Goal: Task Accomplishment & Management: Manage account settings

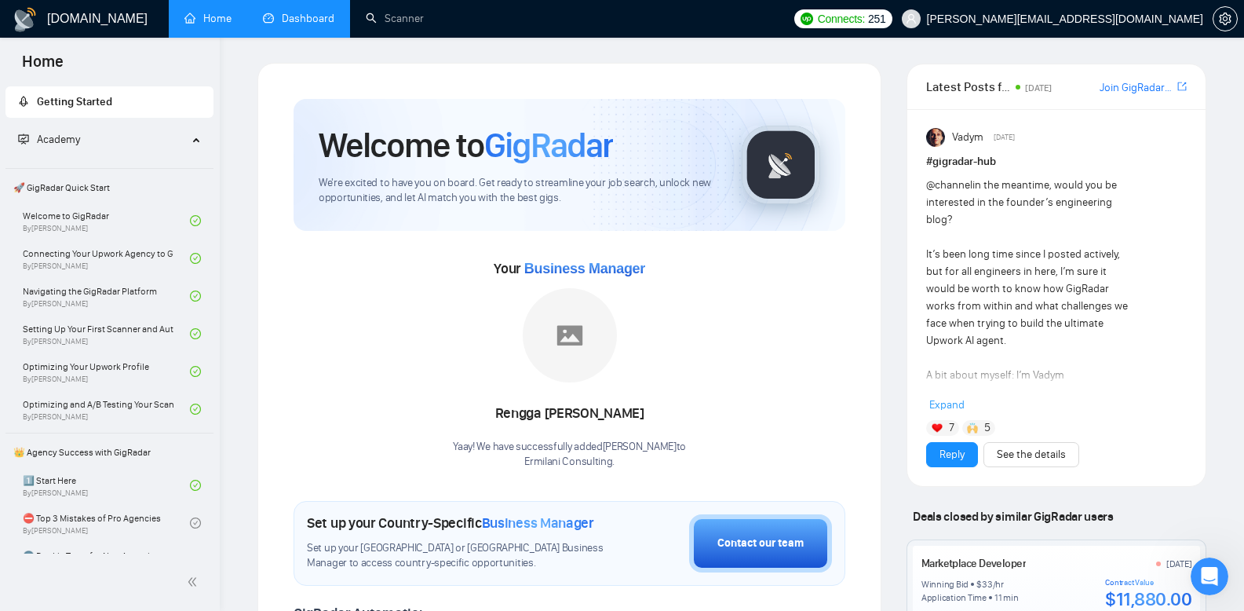
click at [306, 15] on link "Dashboard" at bounding box center [298, 18] width 71 height 13
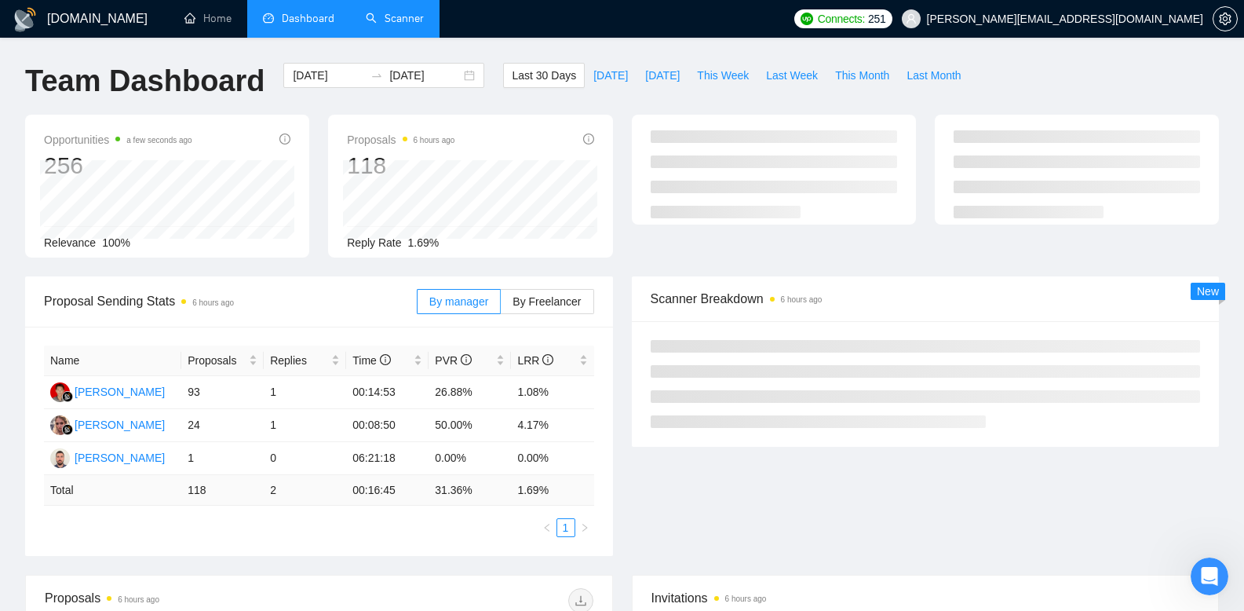
click at [409, 20] on link "Scanner" at bounding box center [395, 18] width 58 height 13
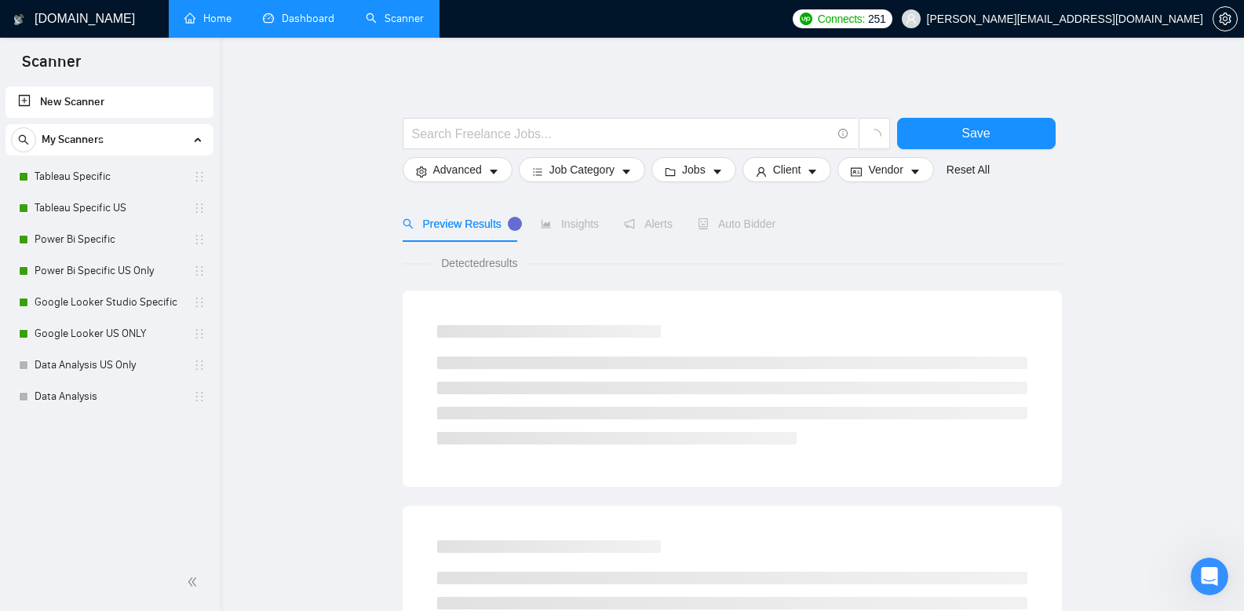
click at [199, 13] on link "Home" at bounding box center [207, 18] width 47 height 13
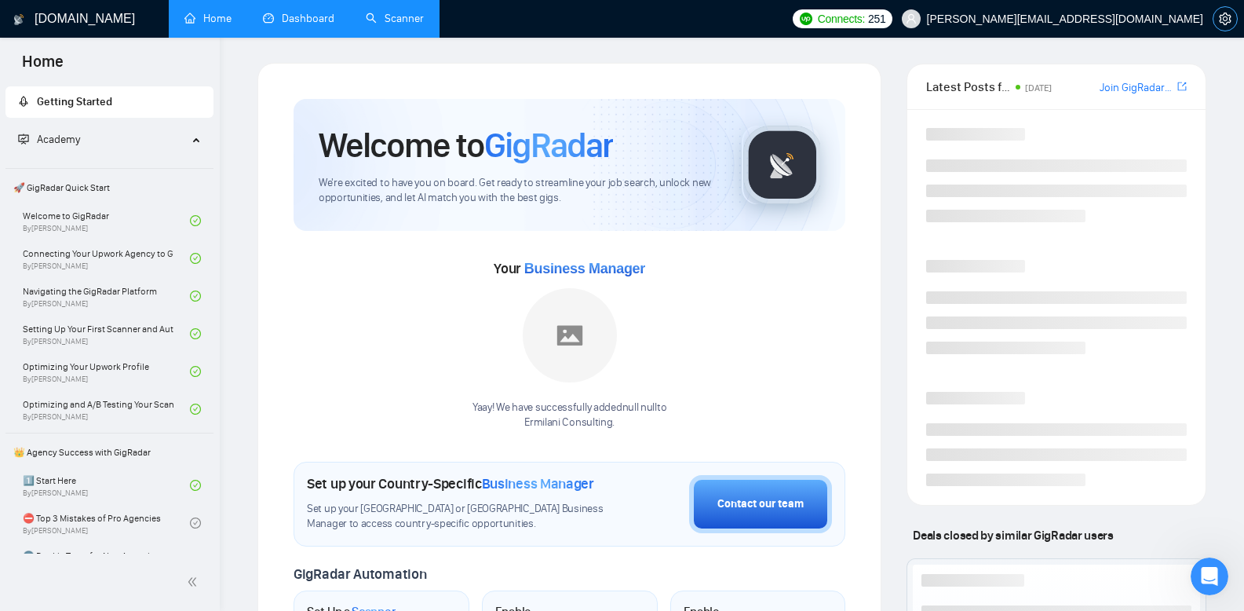
click at [1232, 19] on span "setting" at bounding box center [1226, 19] width 24 height 13
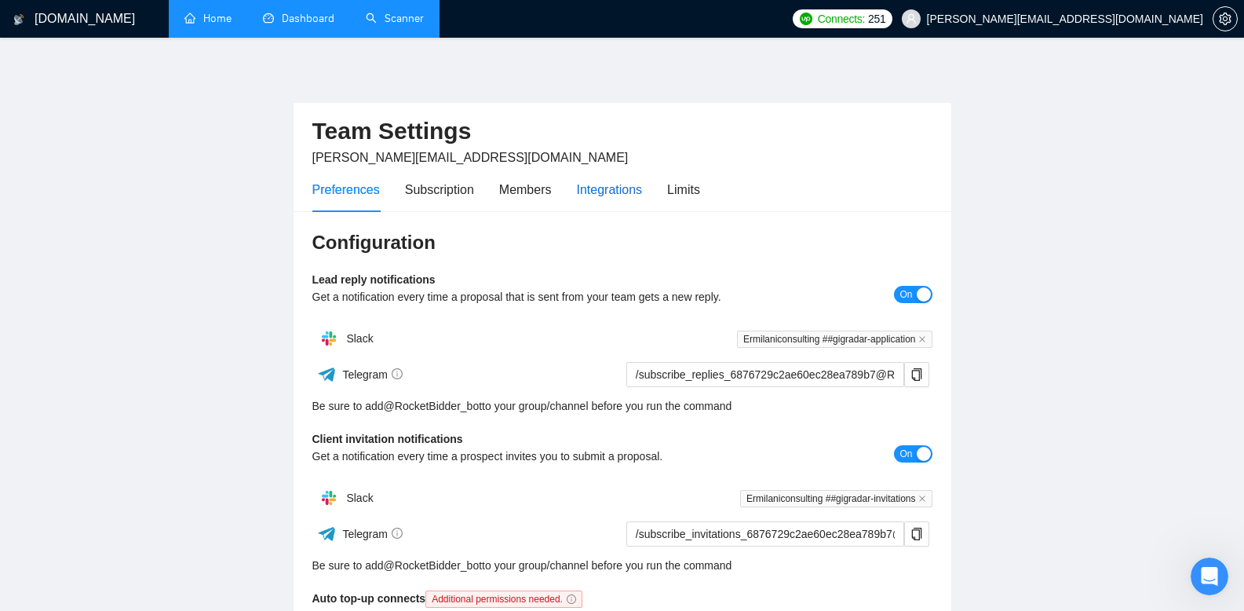
click at [626, 191] on div "Integrations" at bounding box center [610, 190] width 66 height 20
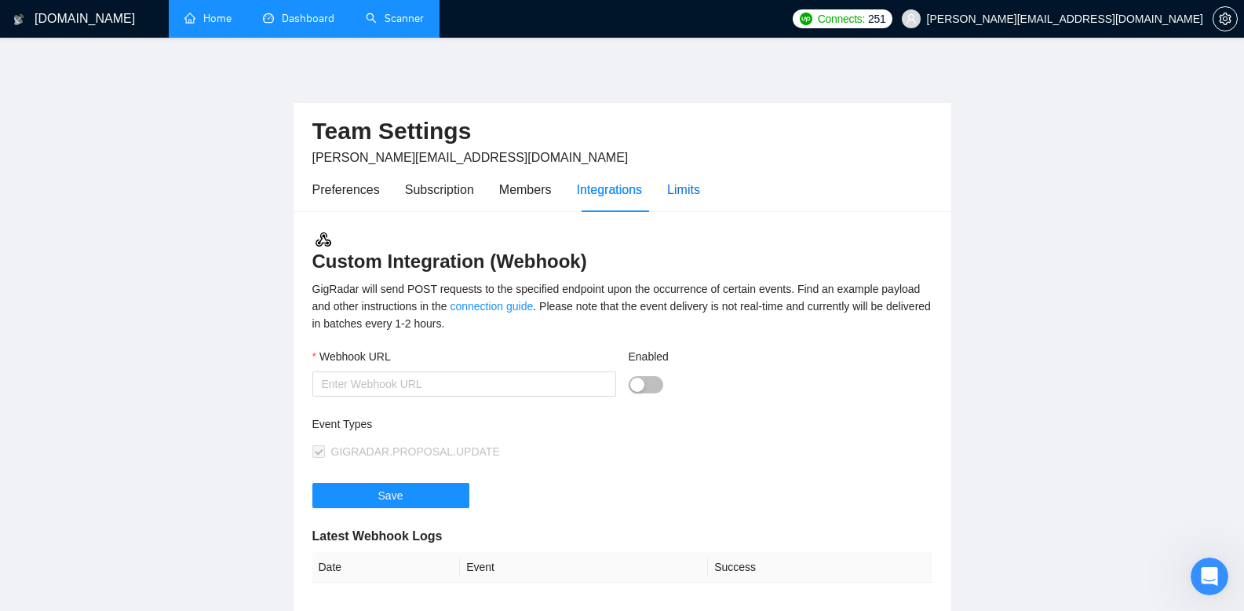
click at [697, 193] on div "Limits" at bounding box center [683, 190] width 33 height 20
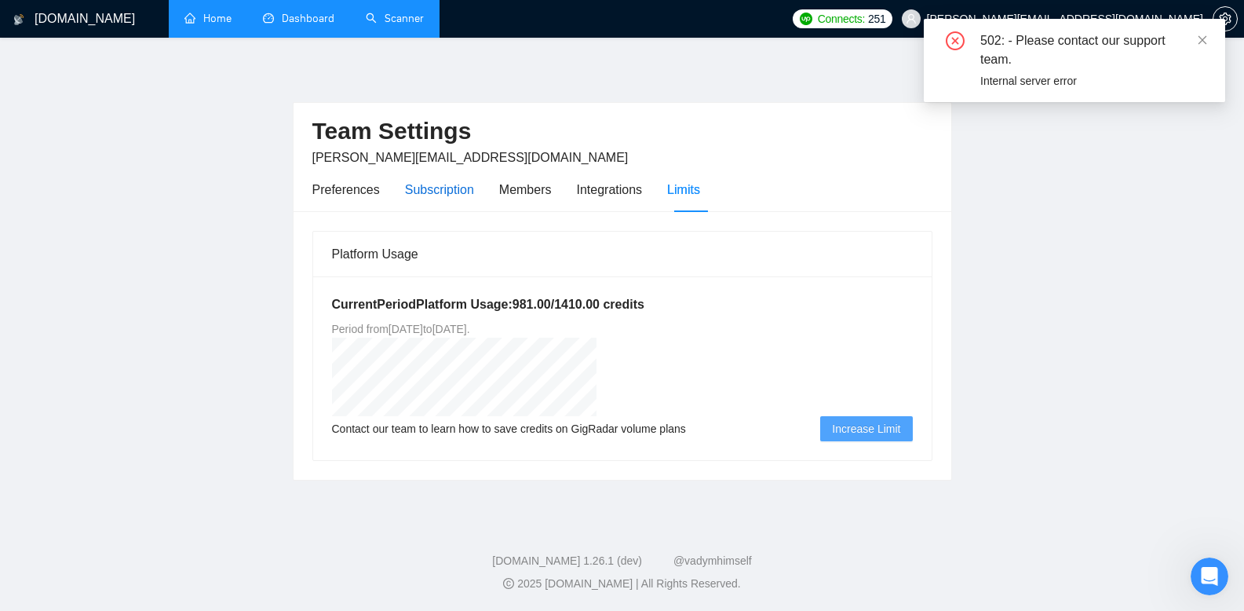
click at [466, 195] on div "Subscription" at bounding box center [439, 190] width 69 height 20
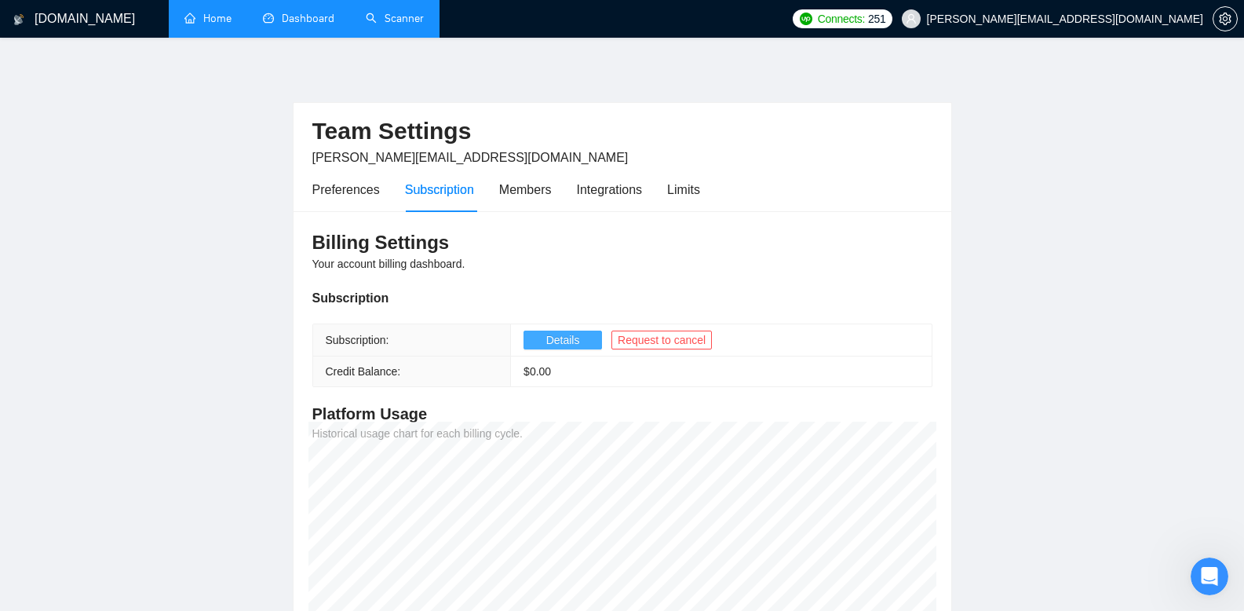
click at [569, 345] on span "Details" at bounding box center [563, 339] width 34 height 17
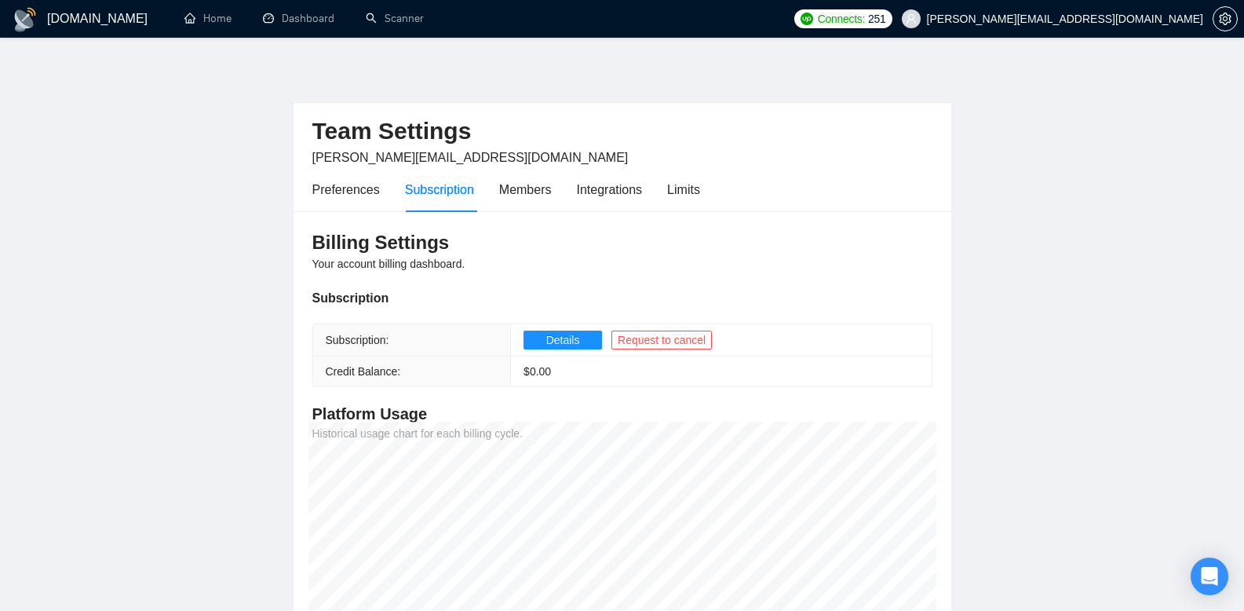
click at [395, 193] on div "Preferences Subscription Members Integrations Limits" at bounding box center [506, 189] width 388 height 45
click at [517, 190] on div "Members" at bounding box center [525, 190] width 53 height 20
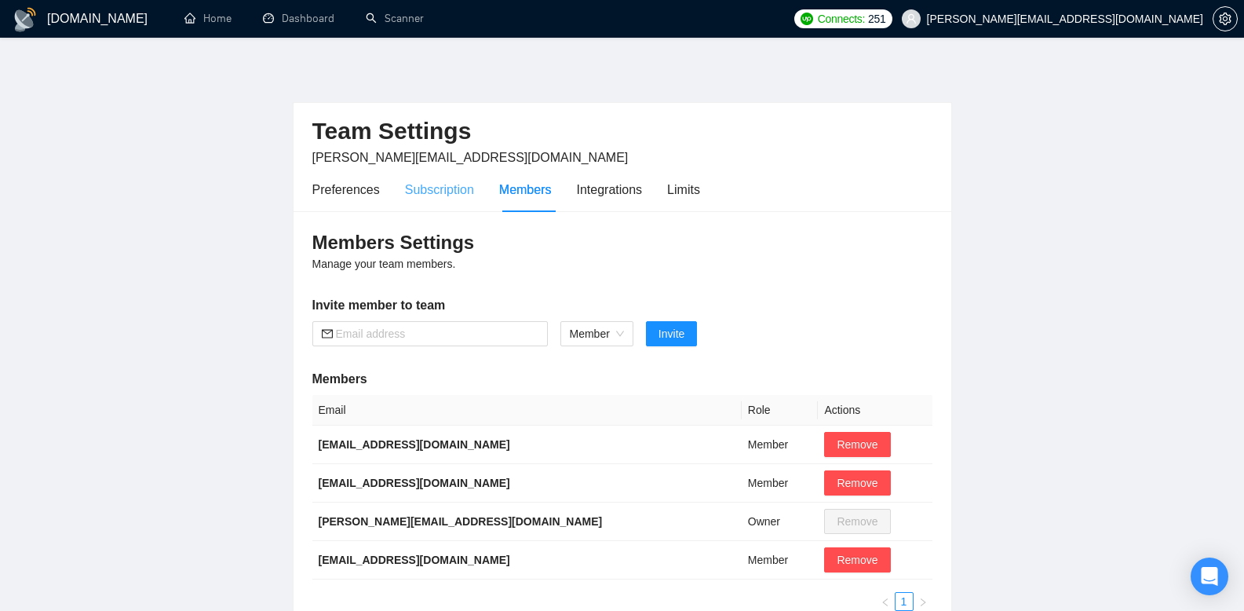
click at [444, 199] on div "Subscription" at bounding box center [439, 189] width 69 height 45
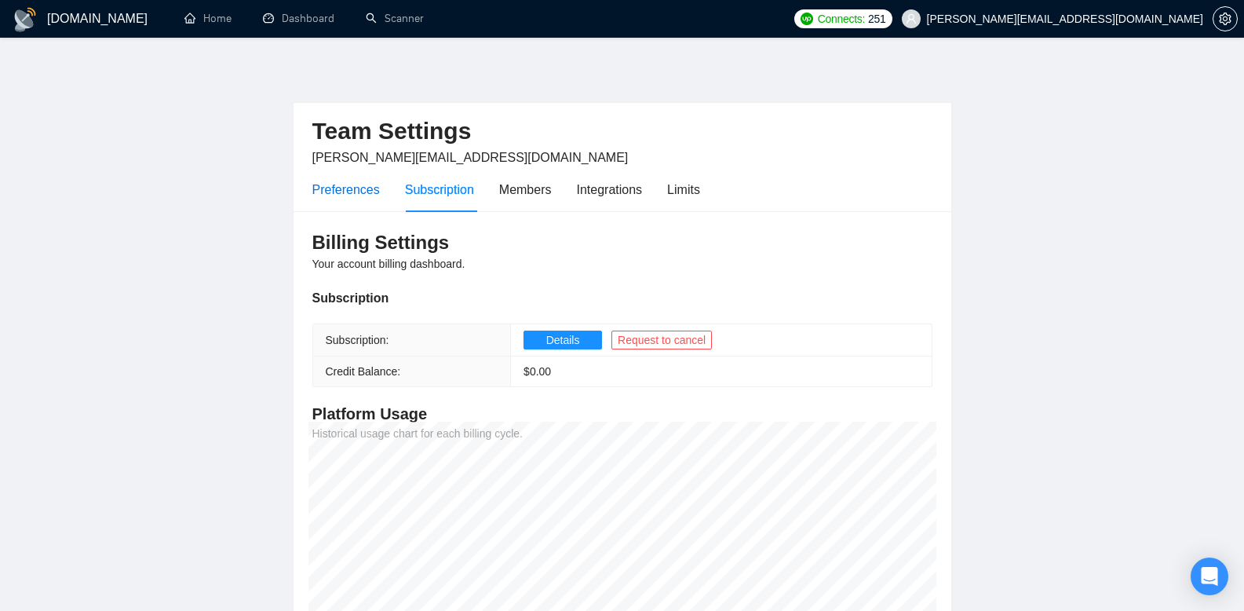
click at [349, 199] on div "Preferences" at bounding box center [346, 190] width 68 height 20
